Goal: Task Accomplishment & Management: Complete application form

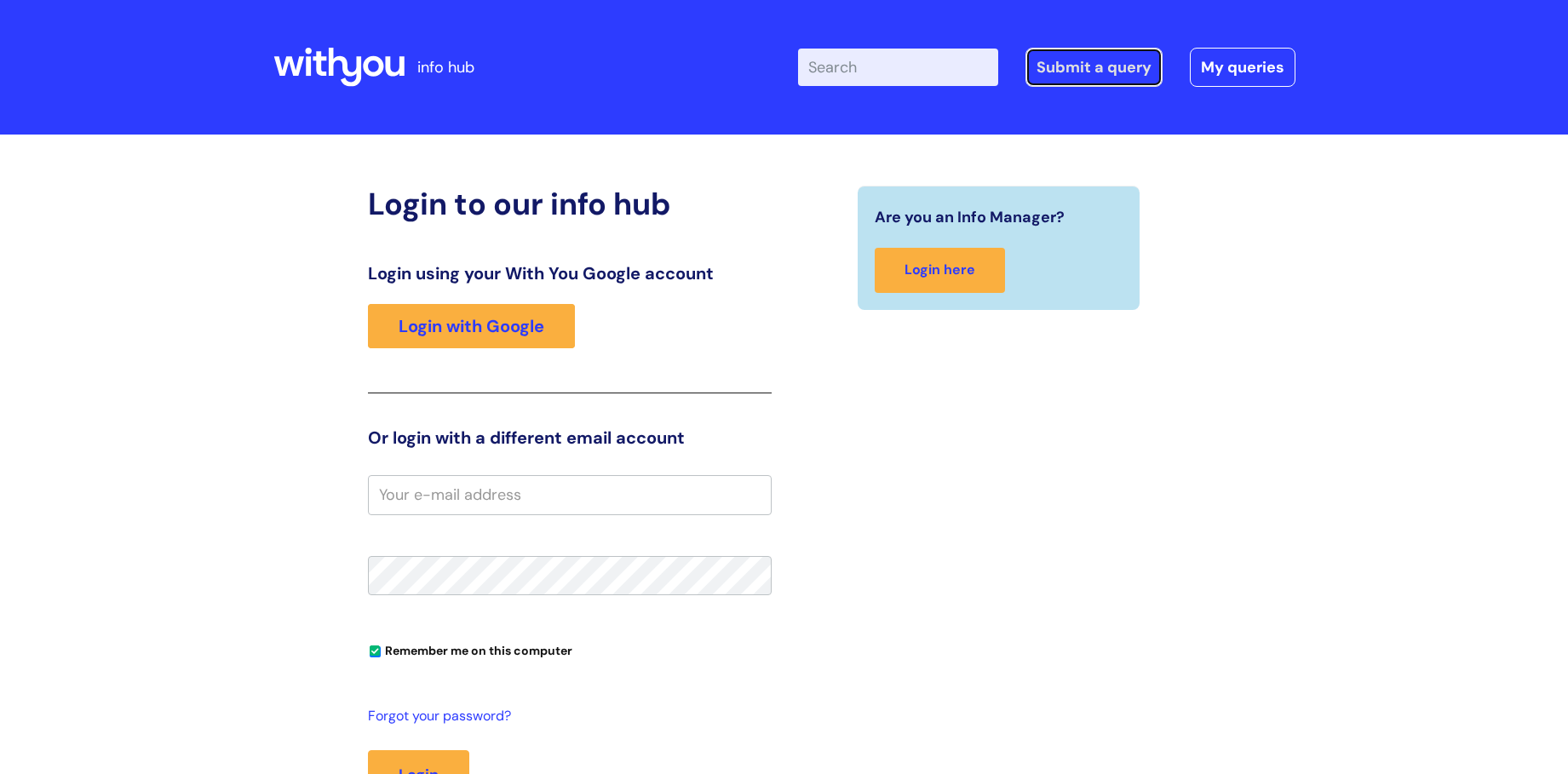
click at [1079, 62] on link "Submit a query" at bounding box center [1094, 68] width 137 height 39
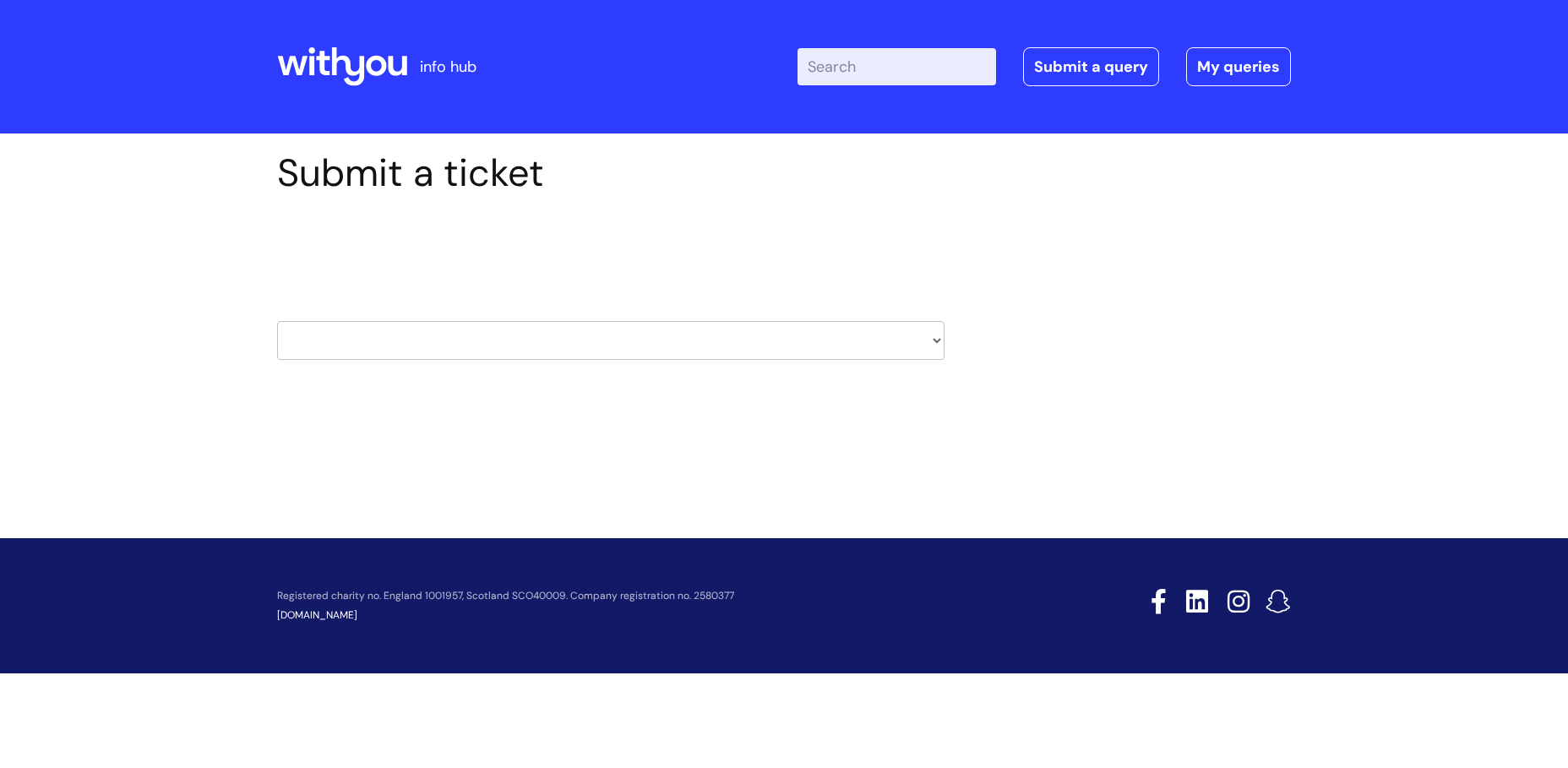
click at [840, 349] on select "HR / People IT and Support Clinical Drug Alerts Finance Accounts Data Support T…" at bounding box center [610, 340] width 667 height 39
select select "hr_/_people"
click at [277, 321] on select "HR / People IT and Support Clinical Drug Alerts Finance Accounts Data Support T…" at bounding box center [610, 340] width 667 height 39
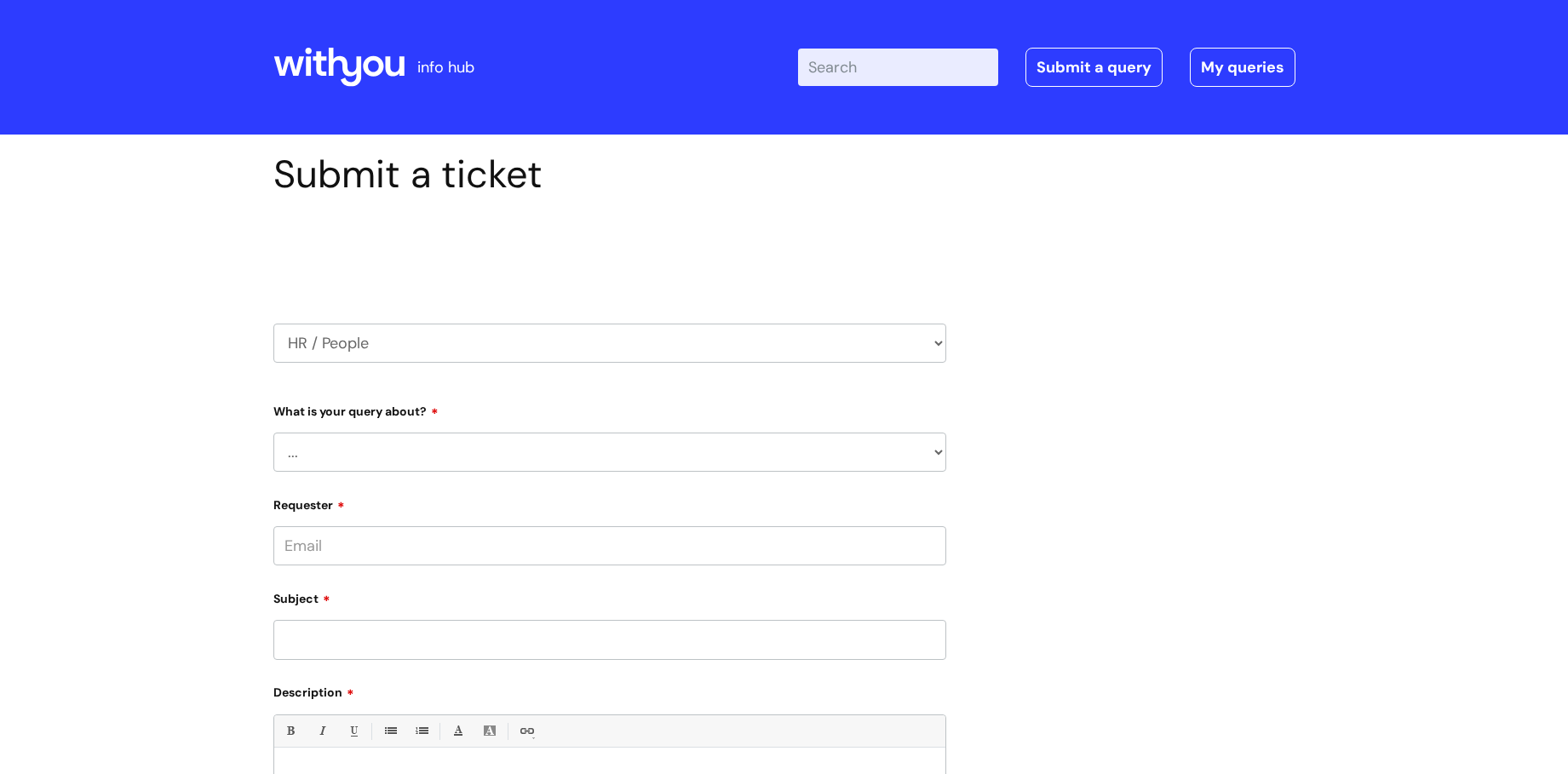
click at [536, 442] on select "... Absence Query Holiday Query Employee change request General HR Query iTrent…" at bounding box center [610, 452] width 673 height 39
select select "Absence Query"
click at [274, 433] on select "... Absence Query Holiday Query Employee change request General HR Query iTrent…" at bounding box center [610, 452] width 673 height 39
click at [499, 523] on select "... Bank holiday query Holiday query Maternity Other absence query Paternity Sh…" at bounding box center [617, 540] width 660 height 39
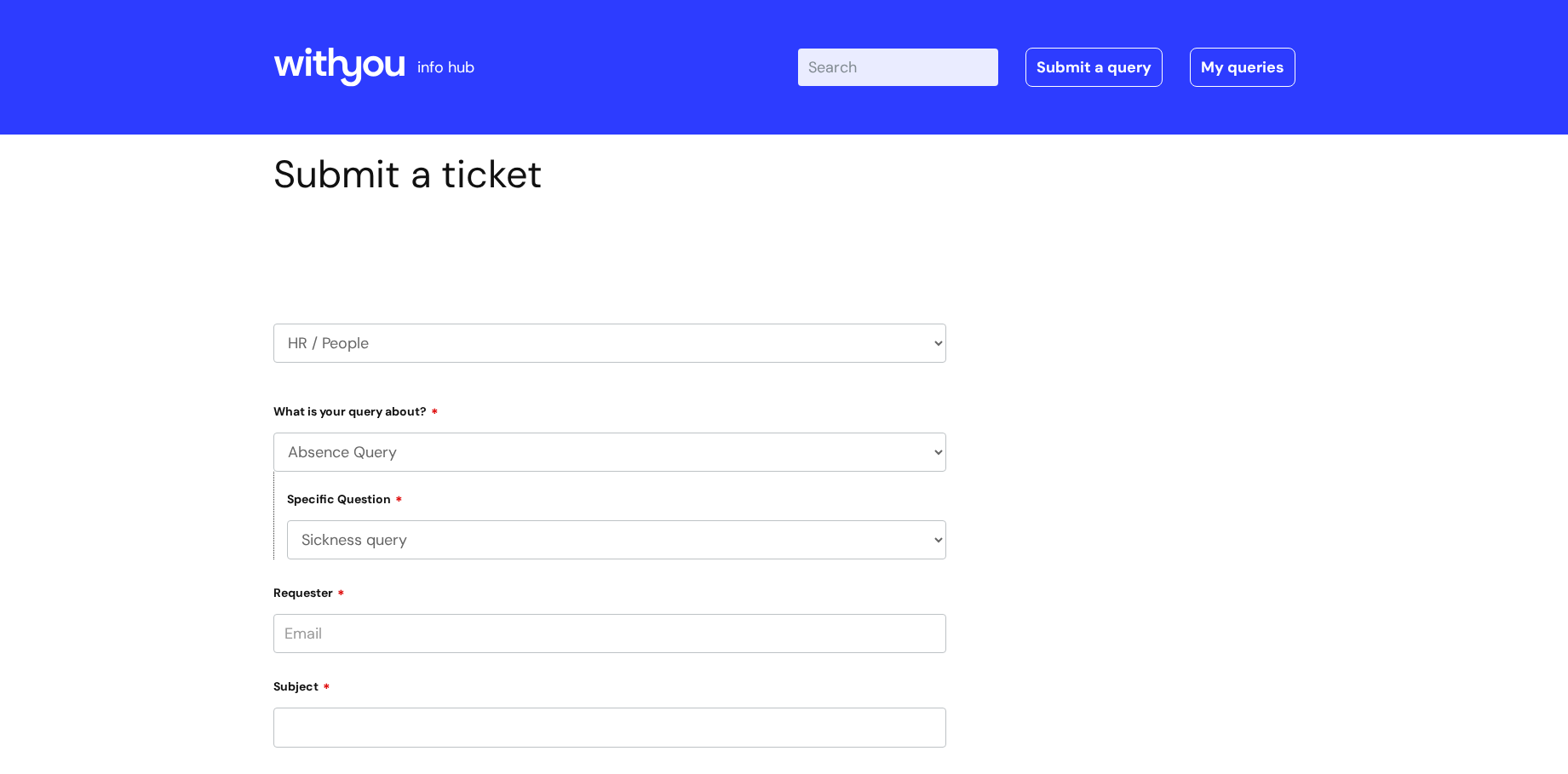
click at [287, 521] on select "... Bank holiday query Holiday query Maternity Other absence query Paternity Sh…" at bounding box center [617, 540] width 660 height 39
click at [460, 536] on select "... Bank holiday query Holiday query Maternity Other absence query Paternity Sh…" at bounding box center [617, 540] width 660 height 39
select select "Other absence query"
click at [287, 521] on select "... Bank holiday query Holiday query Maternity Other absence query Paternity Sh…" at bounding box center [617, 540] width 660 height 39
click at [510, 629] on input "Requester" at bounding box center [610, 634] width 673 height 39
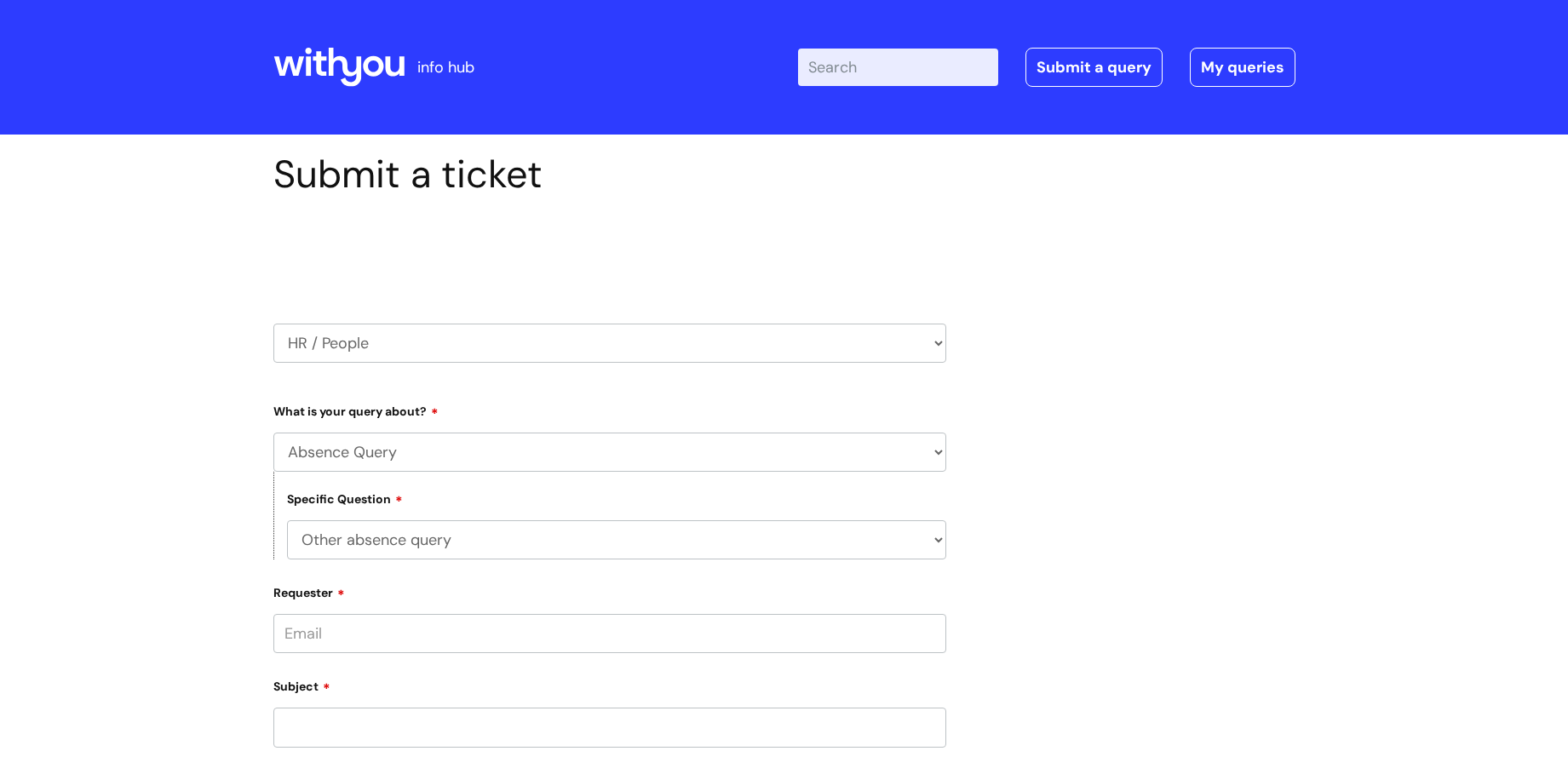
type input "[EMAIL_ADDRESS][PERSON_NAME][DOMAIN_NAME]"
type input "Advance Payment form"
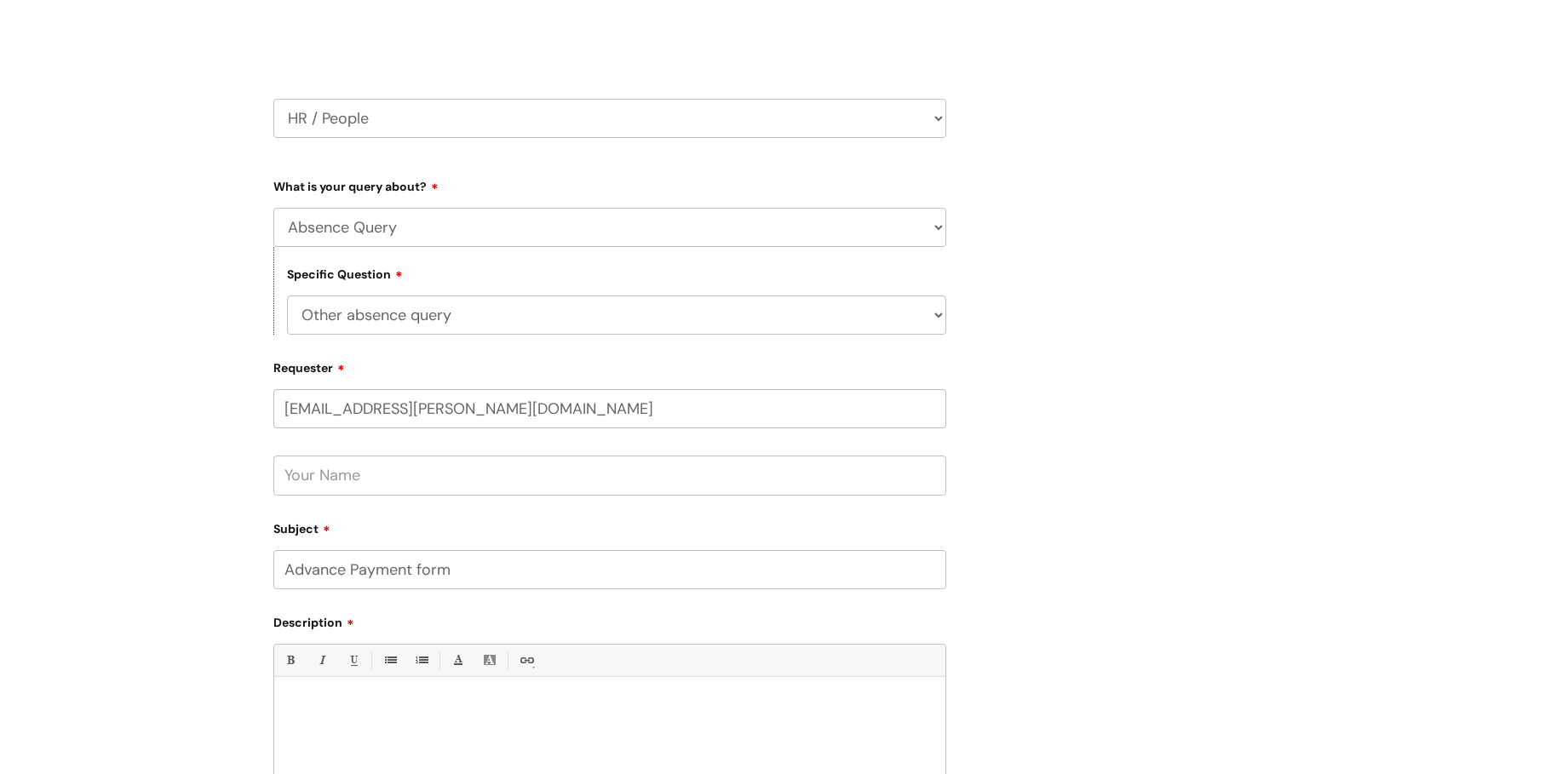
scroll to position [227, 0]
drag, startPoint x: 471, startPoint y: 562, endPoint x: 212, endPoint y: 563, distance: 259.0
click at [212, 563] on div "Submit a ticket Select issue type HR / People IT and Support Clinical Drug Aler…" at bounding box center [784, 471] width 1568 height 1128
click at [310, 480] on input "text" at bounding box center [610, 473] width 673 height 39
type input "Vicki Carter"
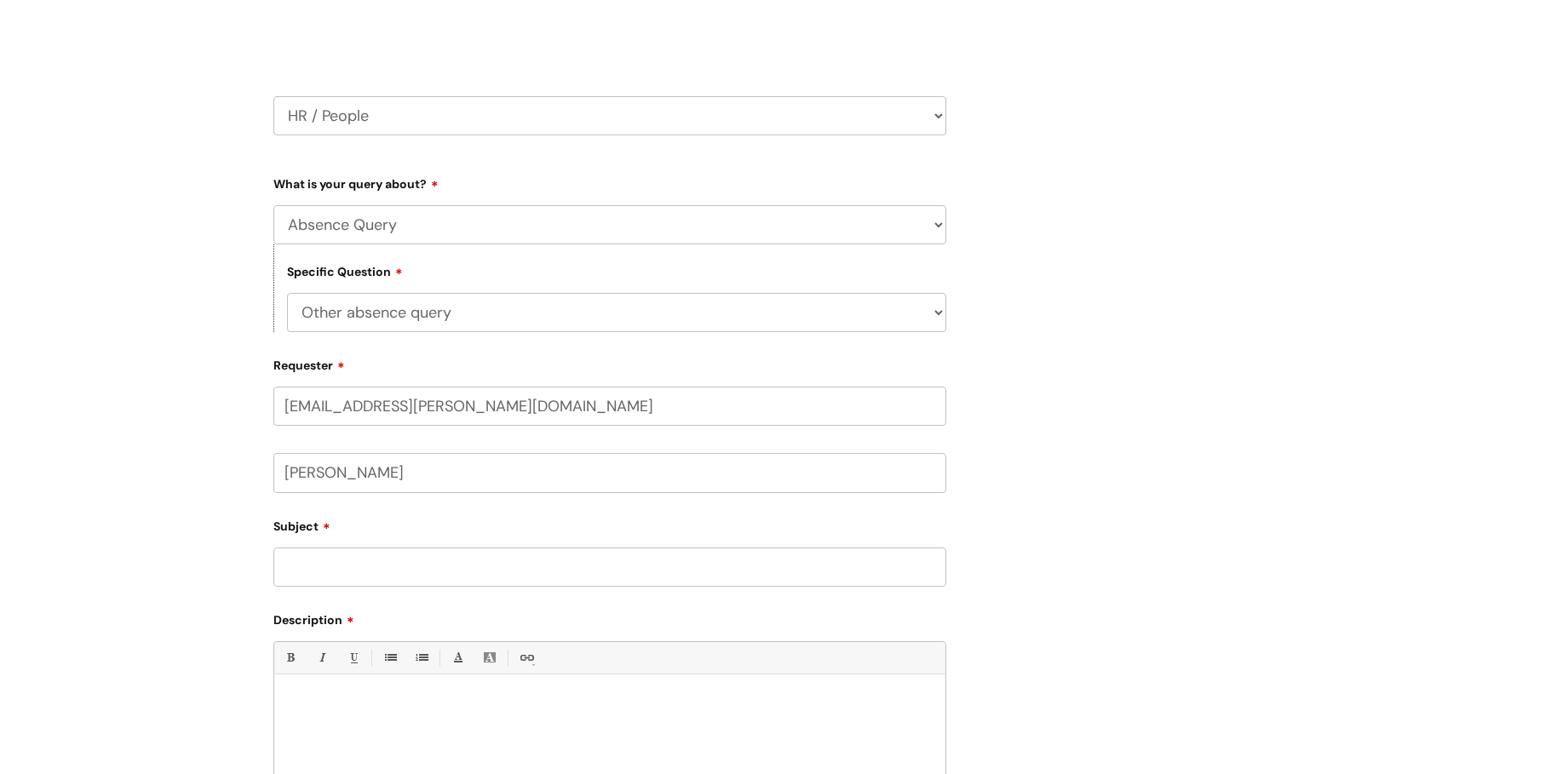
click at [296, 567] on input "Subject" at bounding box center [610, 567] width 673 height 39
type input "E"
type input "l"
click at [344, 563] on input "Leaver" at bounding box center [610, 567] width 673 height 39
type input "Leaver Emma Olive"
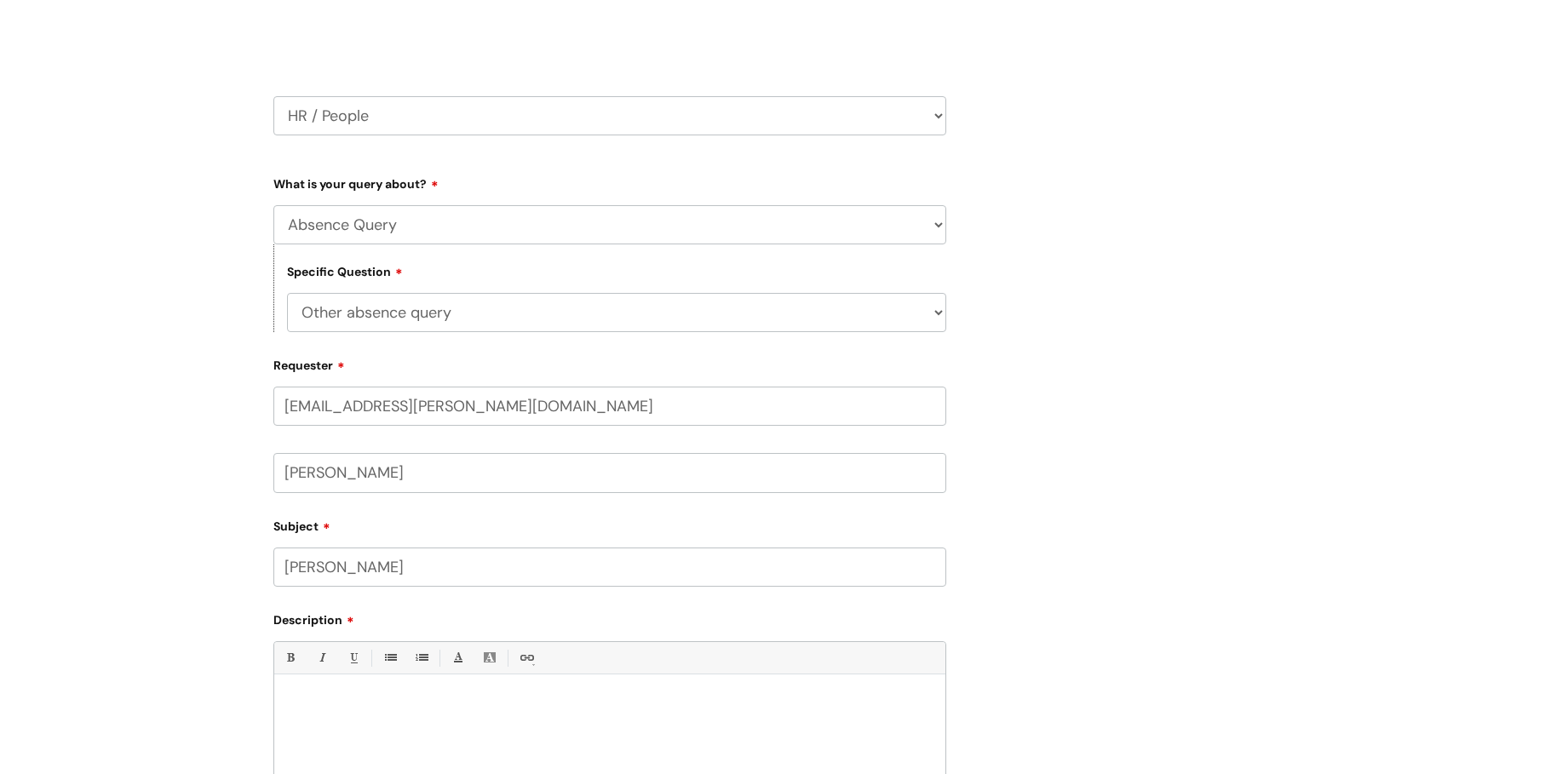
click at [353, 720] on div at bounding box center [610, 742] width 671 height 117
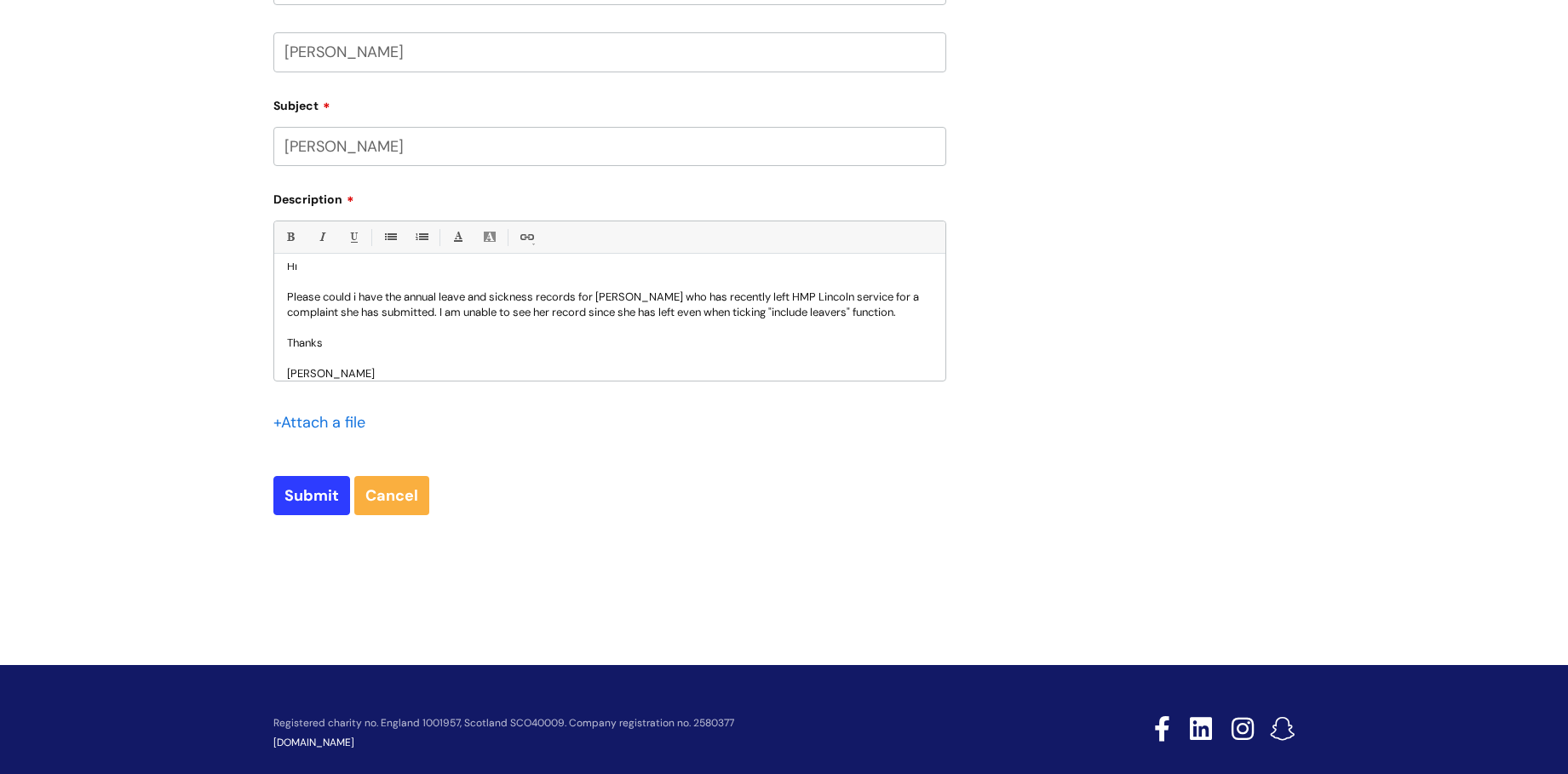
scroll to position [676, 0]
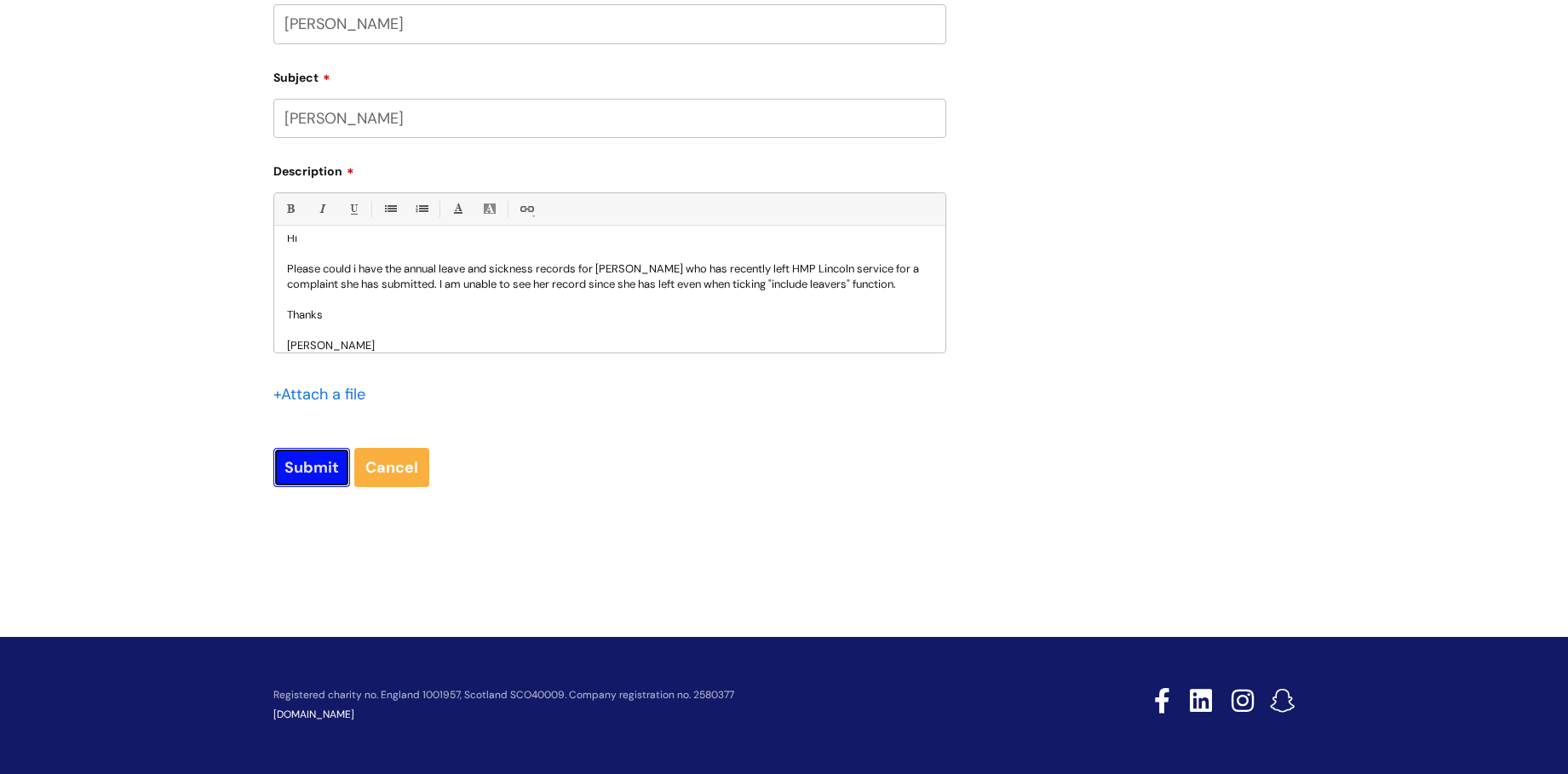
click at [292, 459] on input "Submit" at bounding box center [312, 467] width 76 height 39
type input "Please Wait..."
